Goal: Check status: Check status

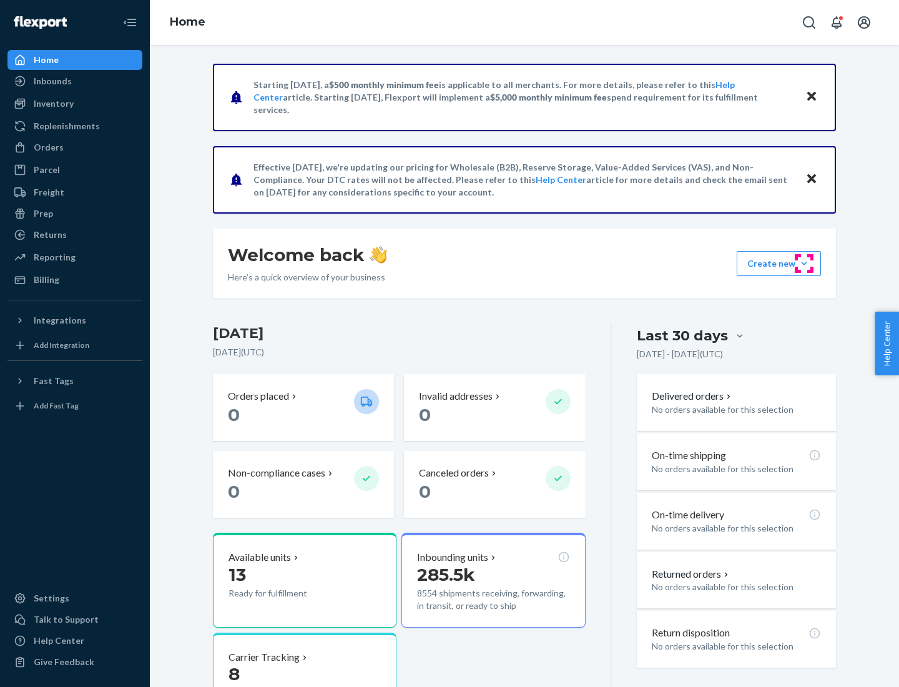
click at [804, 263] on button "Create new Create new inbound Create new order Create new product" at bounding box center [779, 263] width 84 height 25
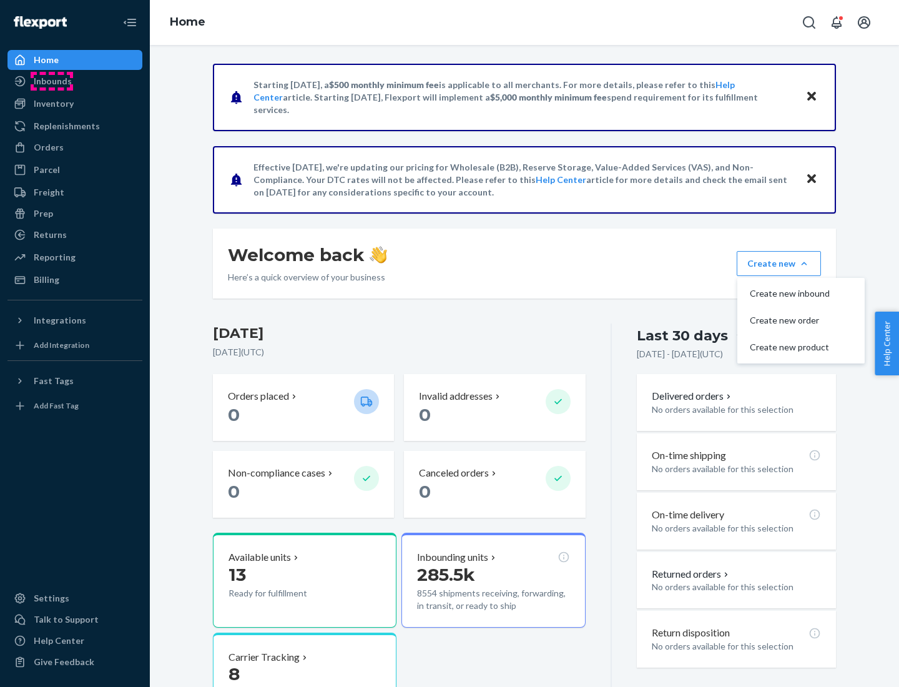
click at [52, 81] on div "Inbounds" at bounding box center [53, 81] width 38 height 12
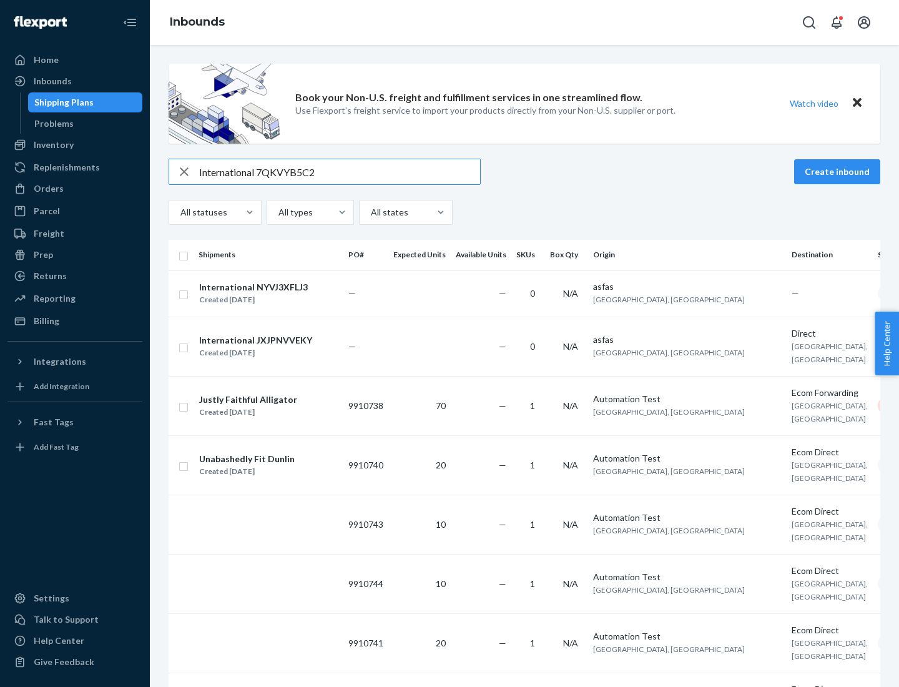
type input "International 7QKVYB5C29"
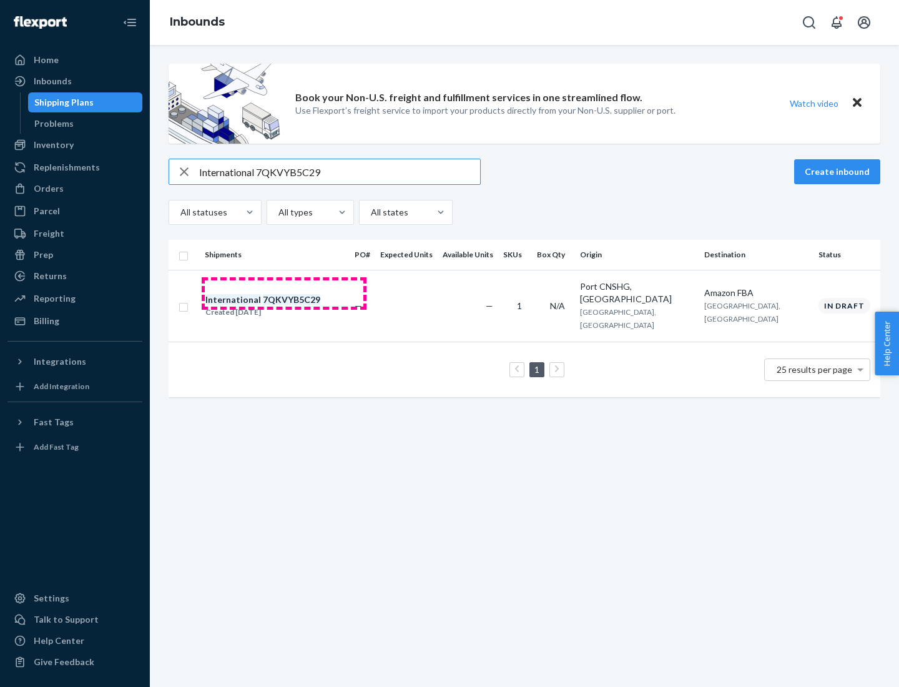
click at [284, 306] on div "Created [DATE]" at bounding box center [262, 312] width 115 height 12
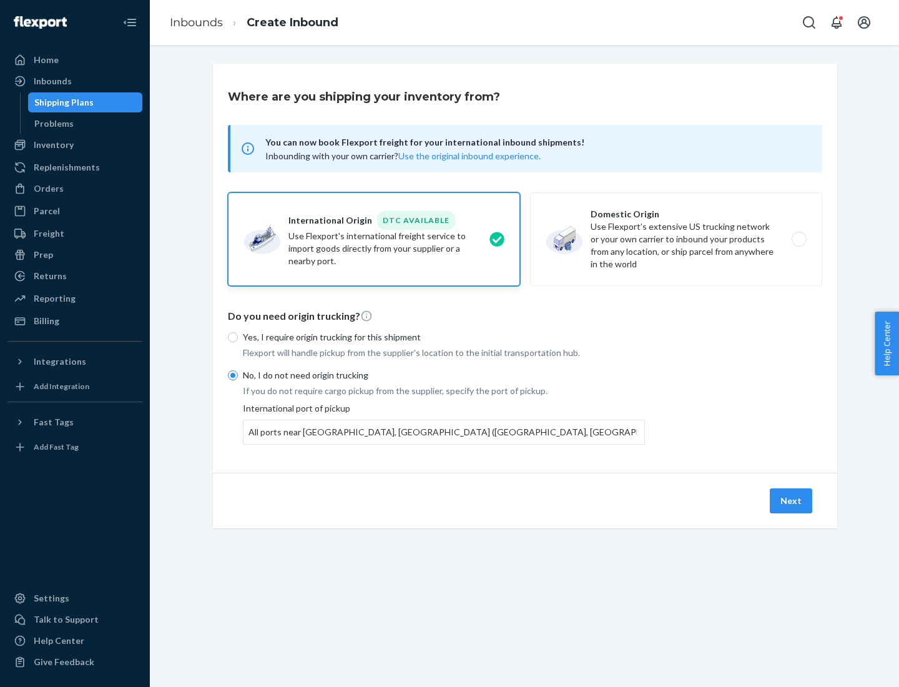
click at [792, 500] on button "Next" at bounding box center [791, 500] width 42 height 25
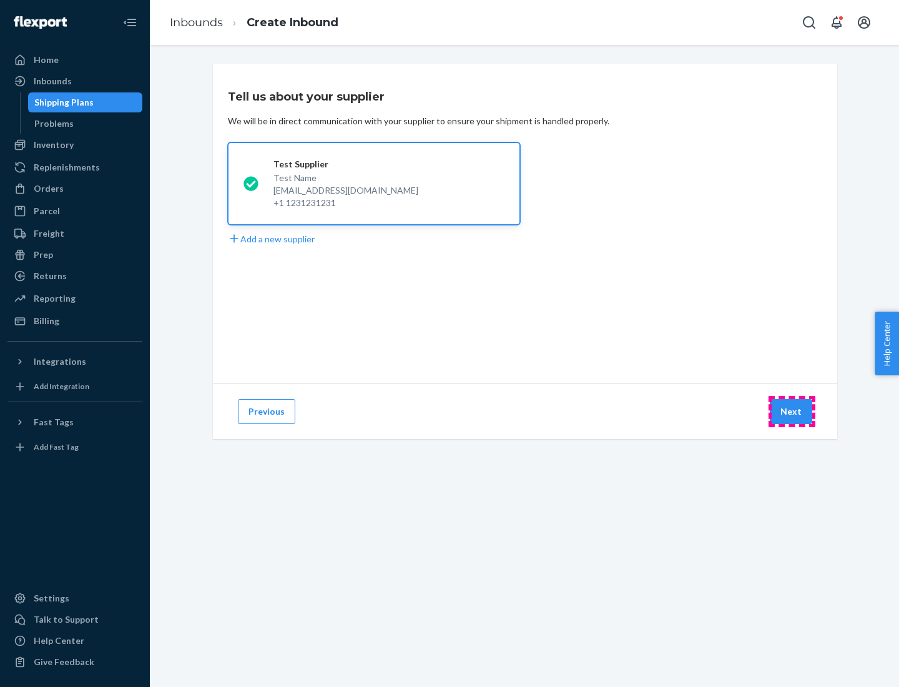
click at [792, 411] on button "Next" at bounding box center [791, 411] width 42 height 25
